Goal: Find specific page/section: Find specific page/section

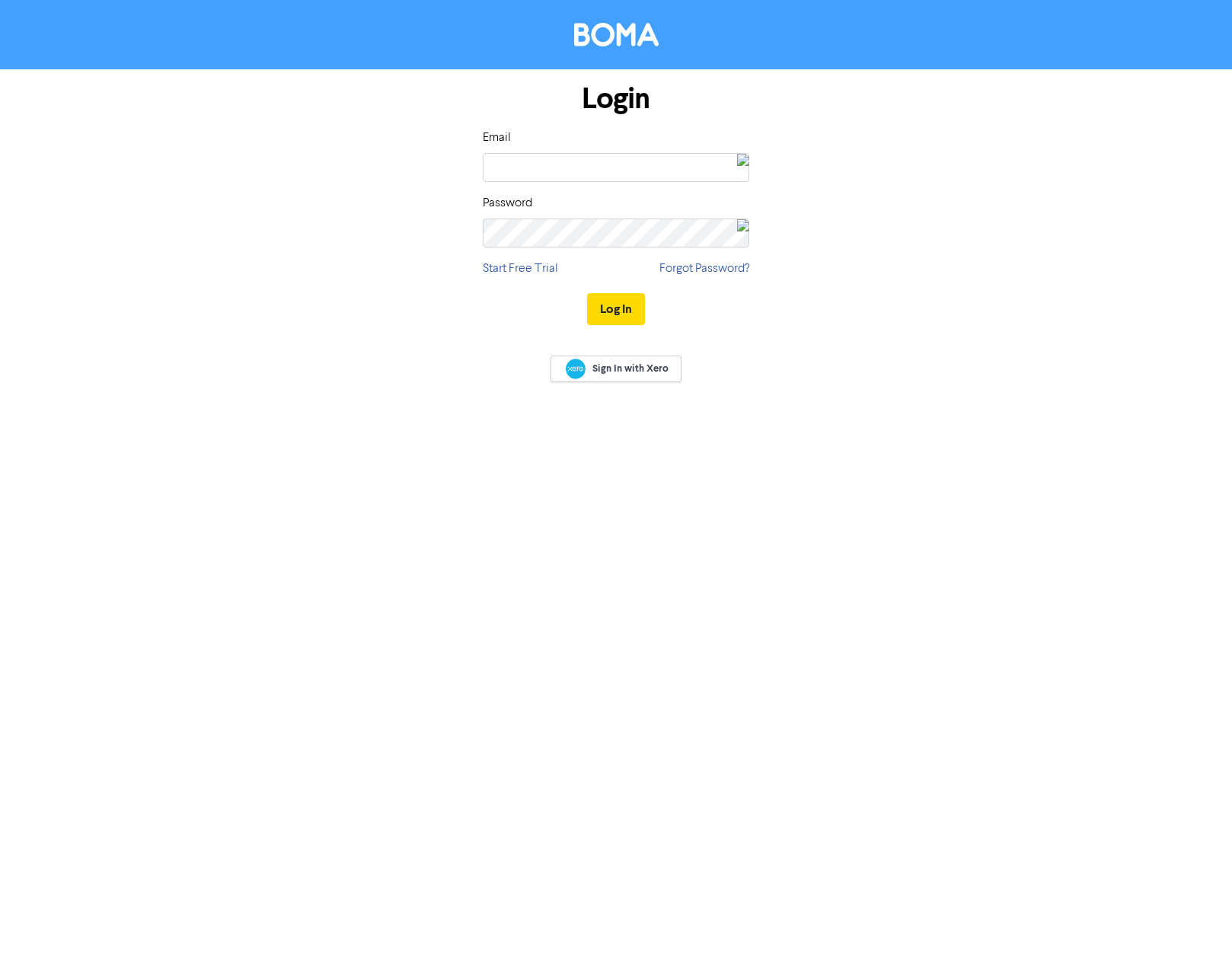
type input "[EMAIL_ADDRESS][DOMAIN_NAME]"
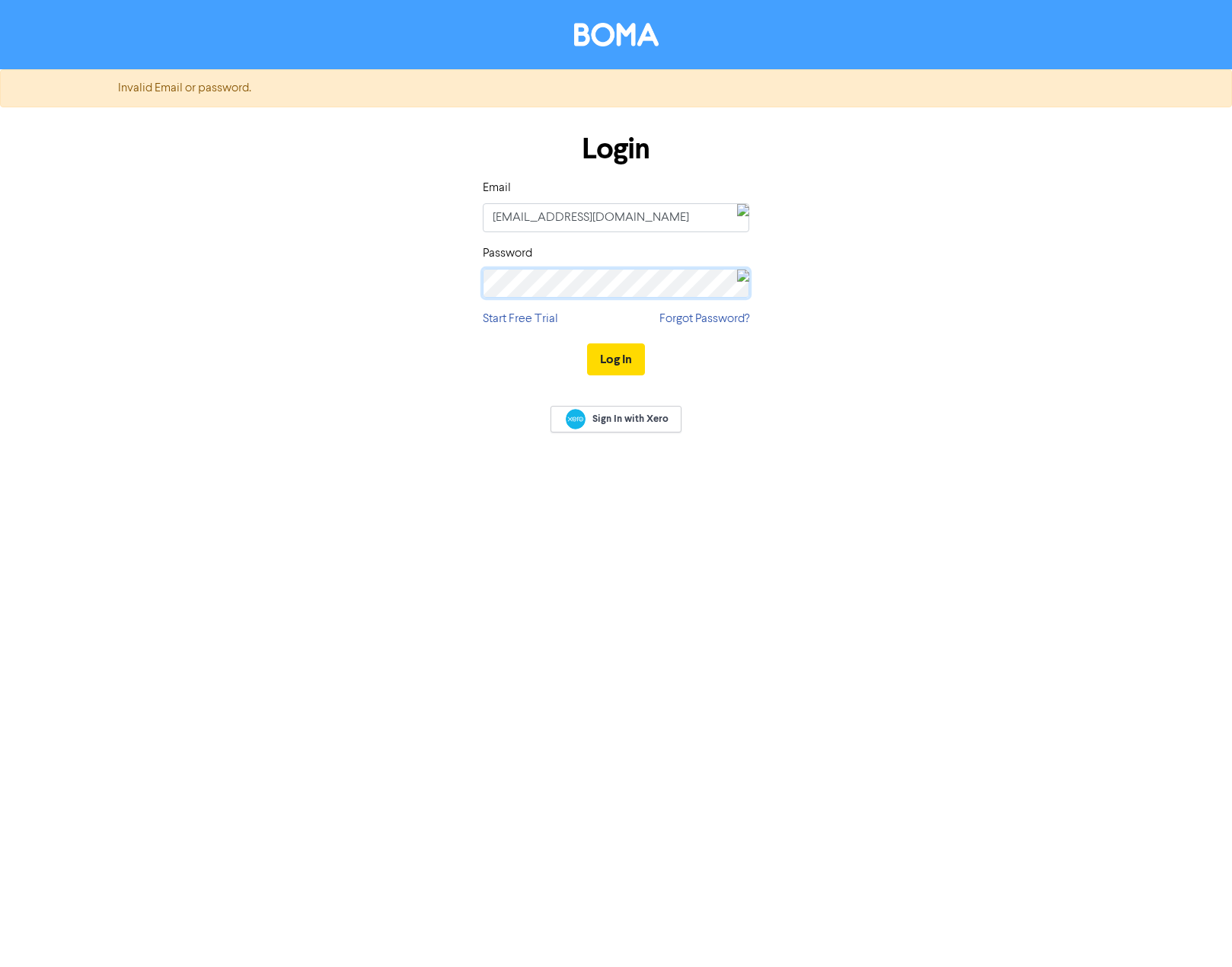
click at [414, 276] on div "Login Email [EMAIL_ADDRESS][DOMAIN_NAME] Password Start Free Trial Forgot Passw…" at bounding box center [616, 255] width 868 height 271
drag, startPoint x: 646, startPoint y: 370, endPoint x: 629, endPoint y: 363, distance: 18.4
click at [645, 370] on div "Log In" at bounding box center [616, 359] width 267 height 62
click at [626, 362] on button "Log In" at bounding box center [616, 359] width 58 height 32
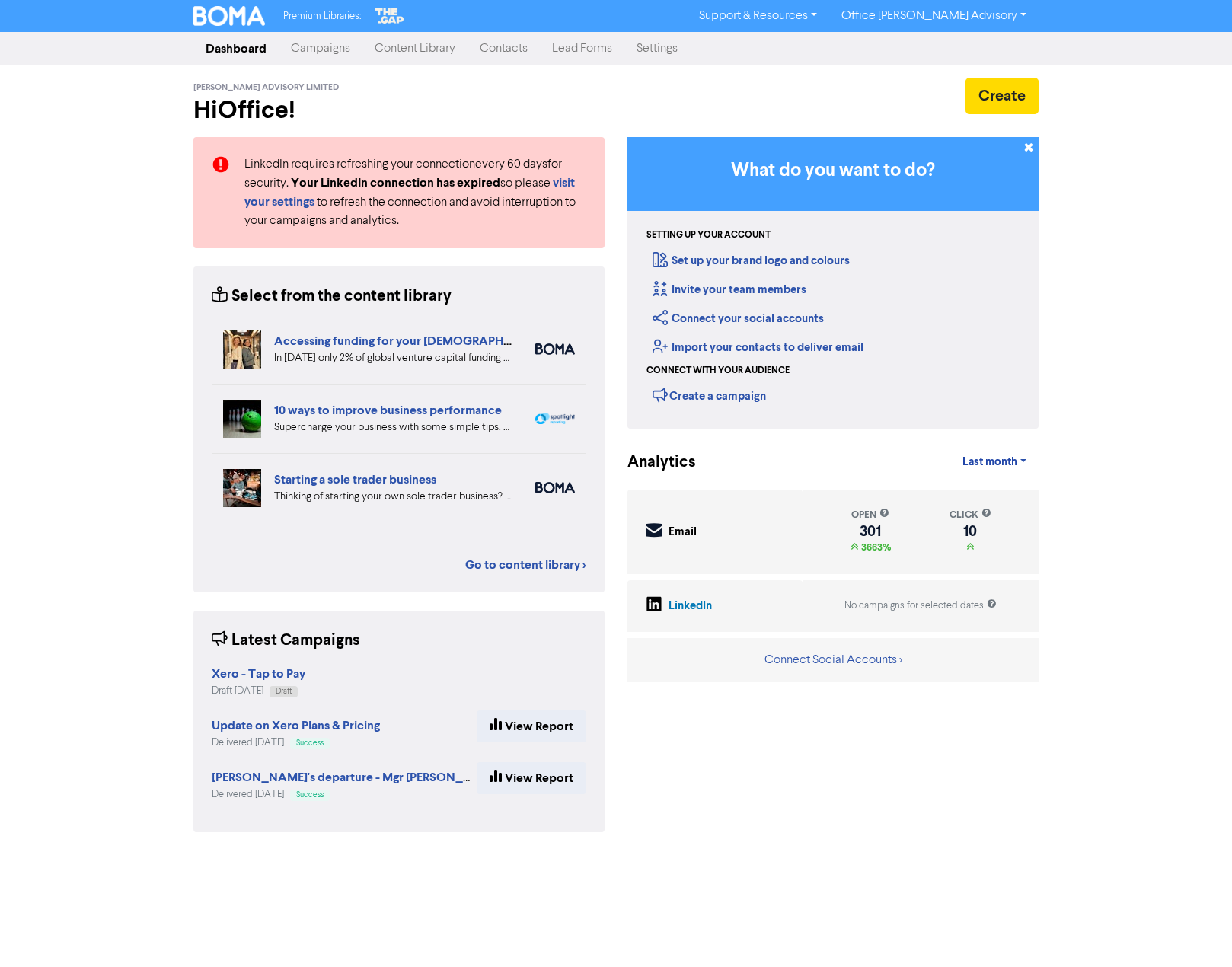
click at [508, 49] on link "Contacts" at bounding box center [504, 48] width 72 height 30
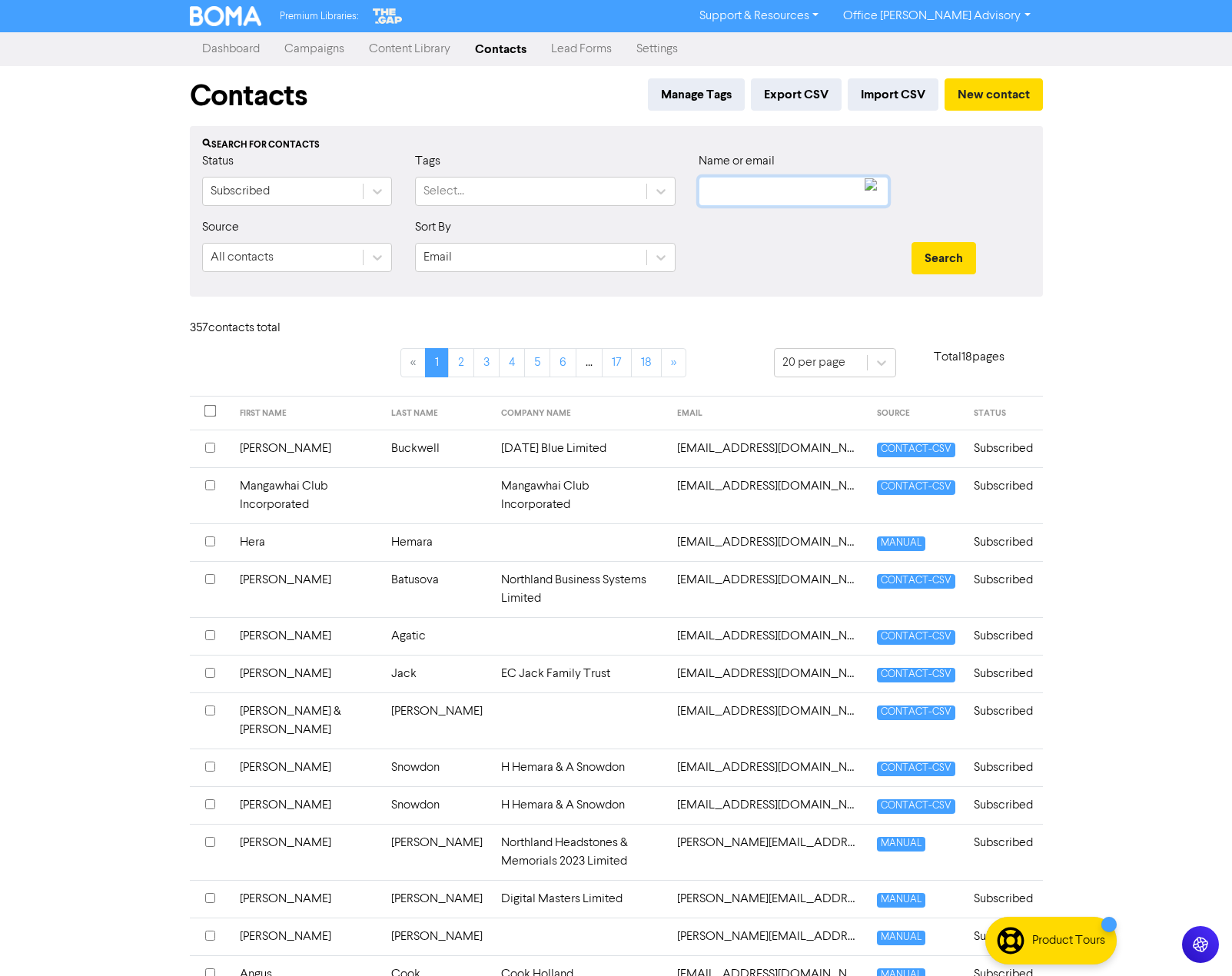
click at [736, 192] on input "text" at bounding box center [794, 191] width 190 height 29
click at [911, 242] on button "Search" at bounding box center [943, 258] width 64 height 32
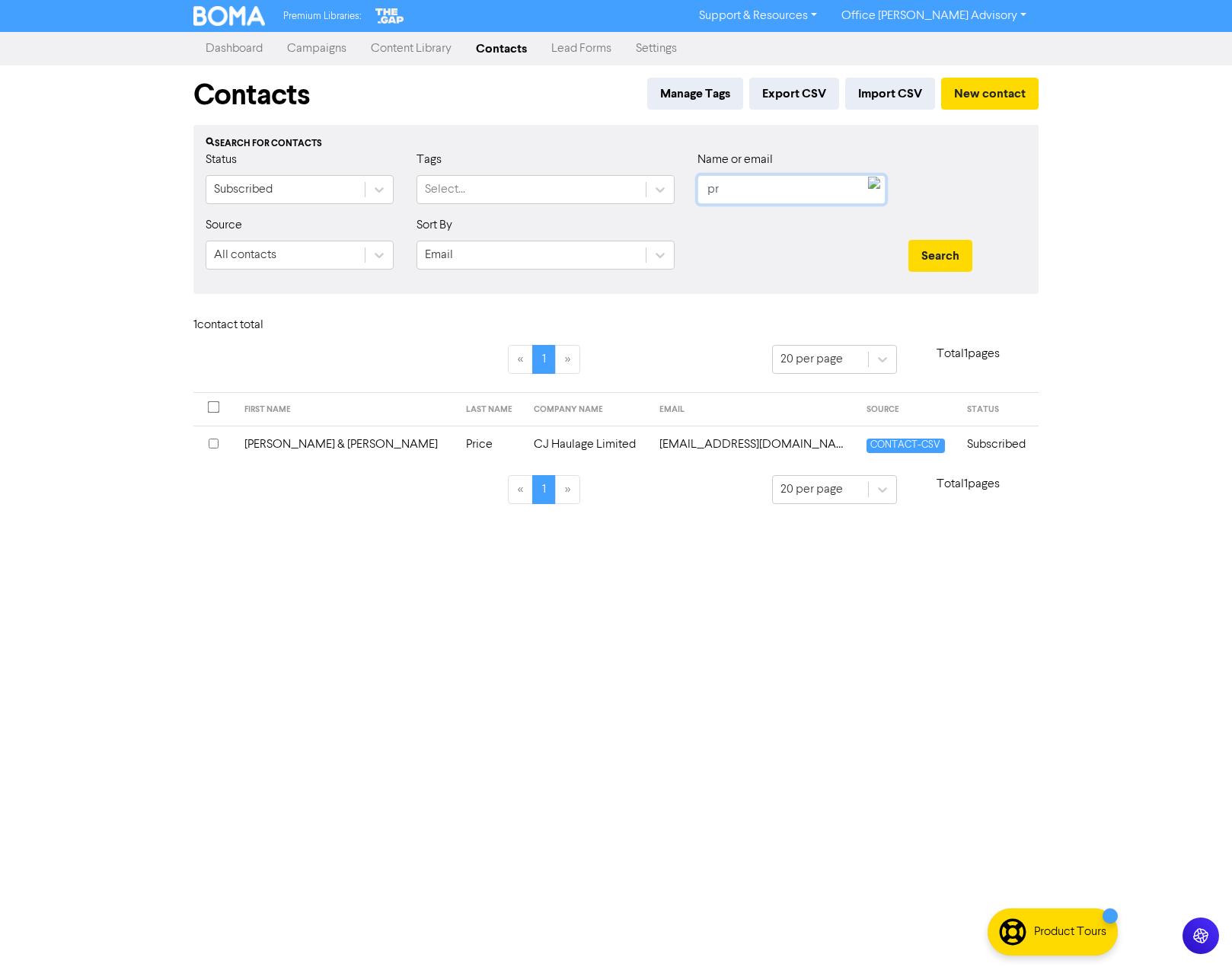
type input "p"
type input "sander"
click at [909, 240] on button "Search" at bounding box center [941, 256] width 64 height 32
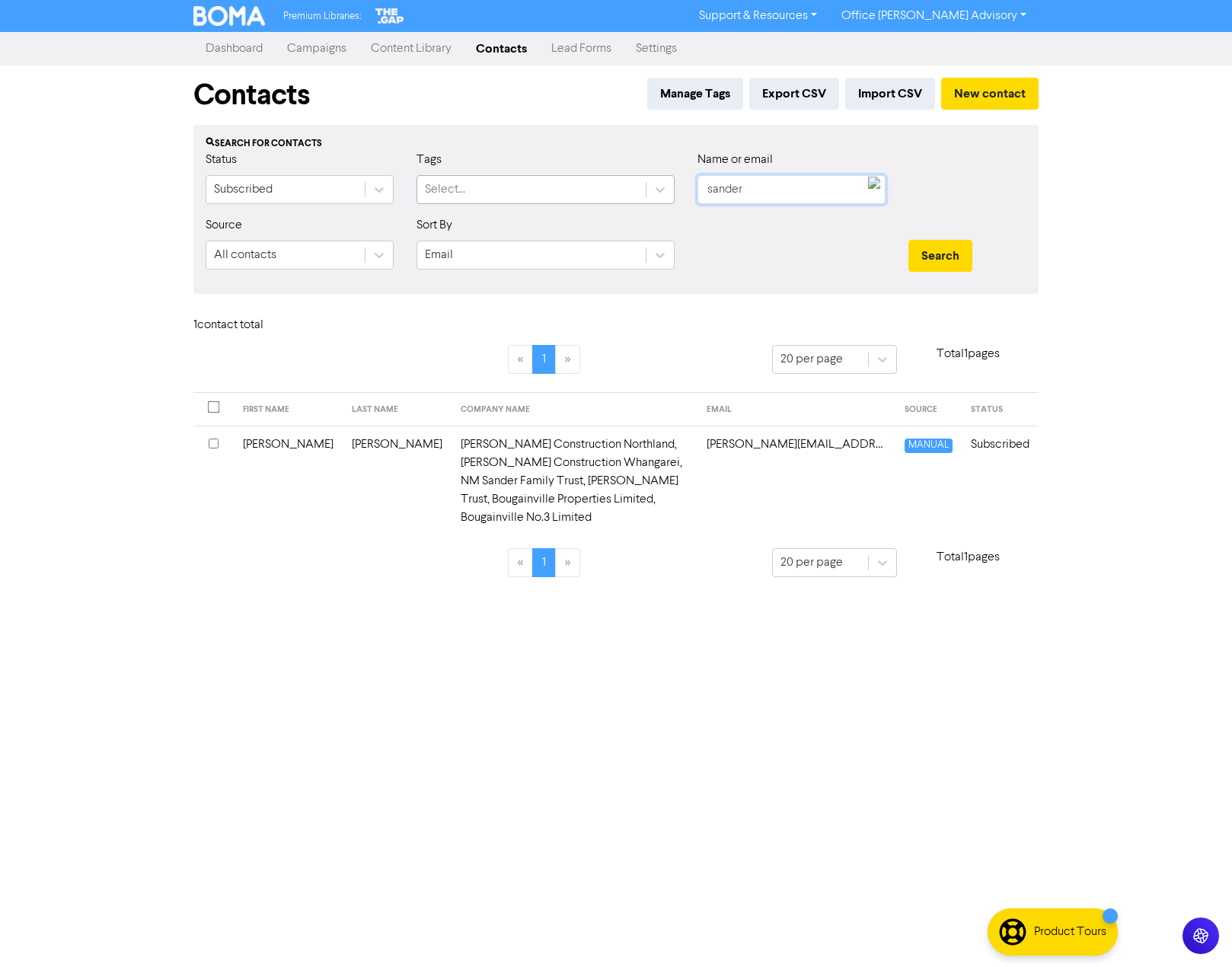
drag, startPoint x: 781, startPoint y: 187, endPoint x: 658, endPoint y: 165, distance: 125.0
click at [645, 186] on div "Status Subscribed Tags Select... Name or email sander" at bounding box center [616, 183] width 844 height 65
type input "\"
click at [499, 50] on link "Contacts" at bounding box center [501, 48] width 75 height 30
drag, startPoint x: 501, startPoint y: 47, endPoint x: 148, endPoint y: 17, distance: 354.3
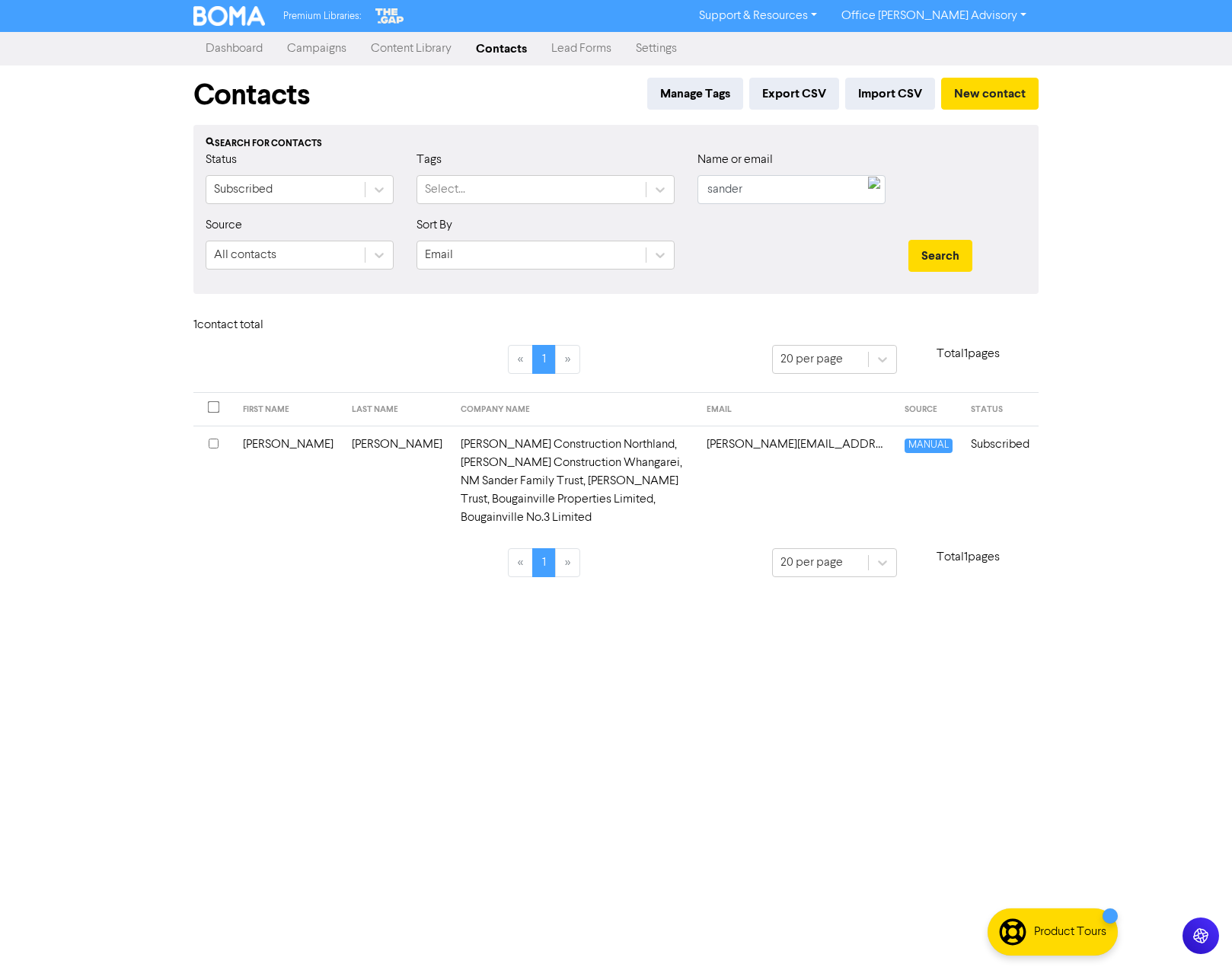
click at [501, 48] on link "Contacts" at bounding box center [501, 48] width 75 height 30
